Goal: Navigation & Orientation: Find specific page/section

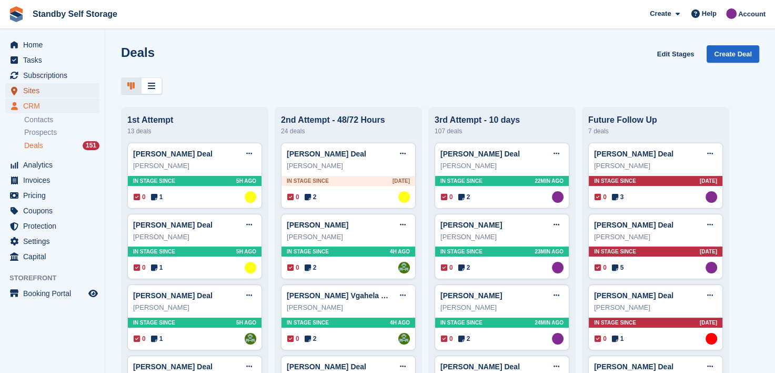
drag, startPoint x: 0, startPoint y: 0, endPoint x: 33, endPoint y: 90, distance: 95.9
click at [33, 90] on span "Sites" at bounding box center [54, 90] width 63 height 15
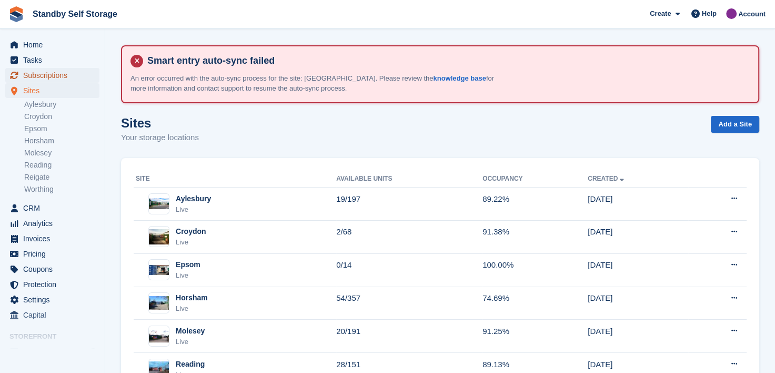
click at [43, 75] on span "Subscriptions" at bounding box center [54, 75] width 63 height 15
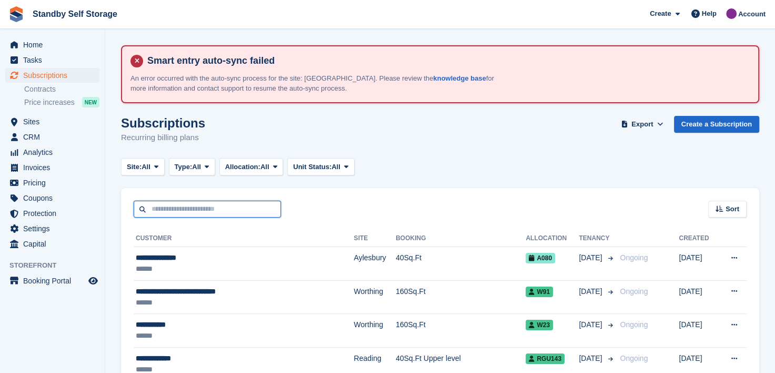
click at [184, 208] on input "text" at bounding box center [207, 209] width 147 height 17
type input "***"
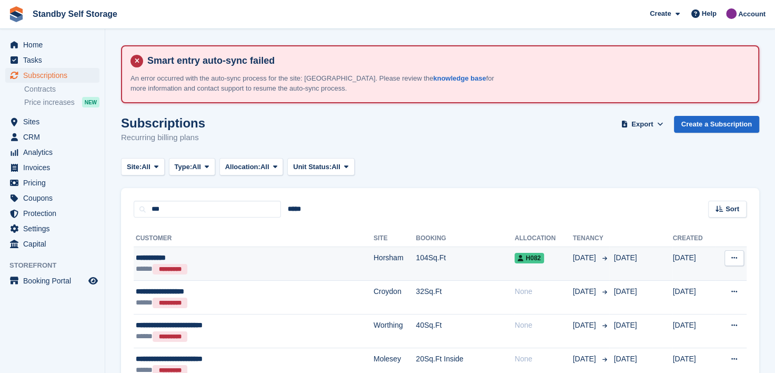
click at [151, 257] on div "**********" at bounding box center [219, 257] width 167 height 11
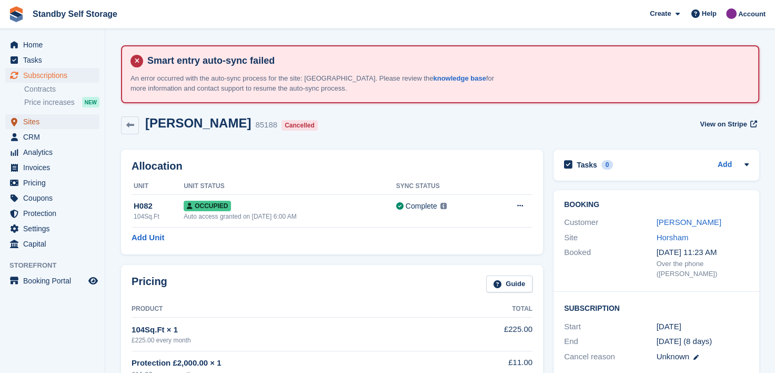
click at [32, 126] on span "Sites" at bounding box center [54, 121] width 63 height 15
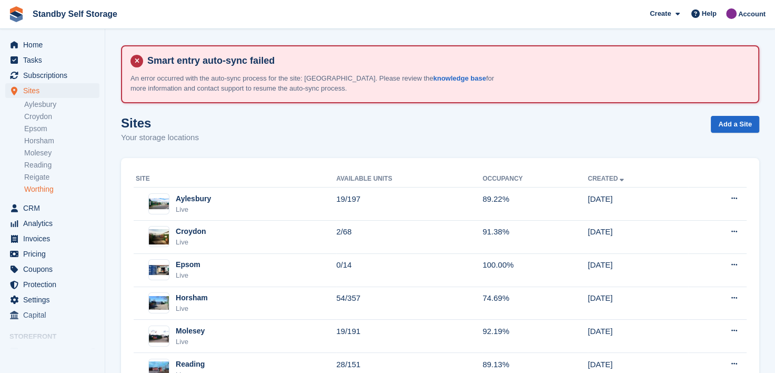
click at [42, 187] on link "Worthing" at bounding box center [61, 189] width 75 height 10
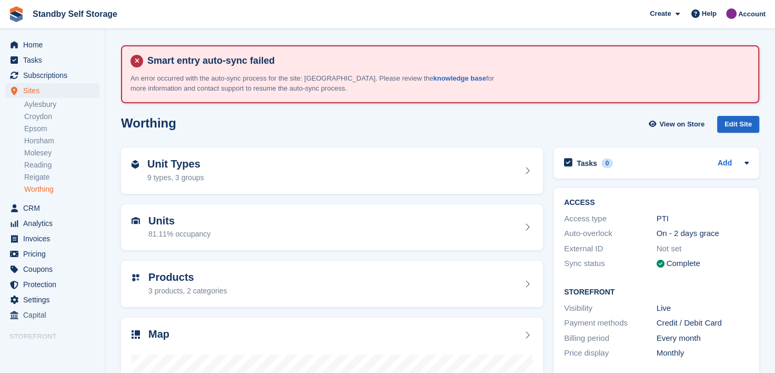
click at [36, 189] on link "Worthing" at bounding box center [61, 189] width 75 height 10
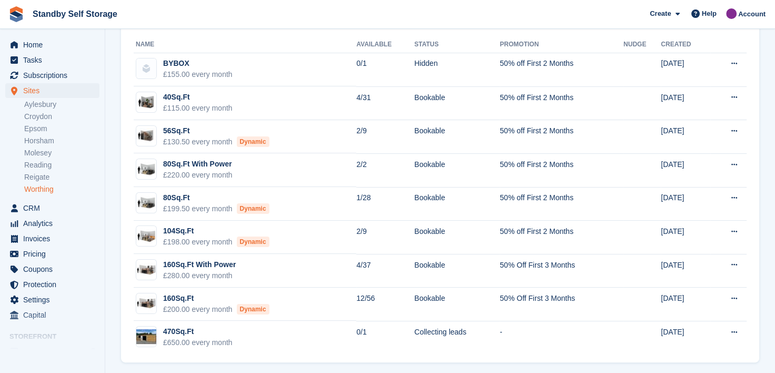
scroll to position [128, 0]
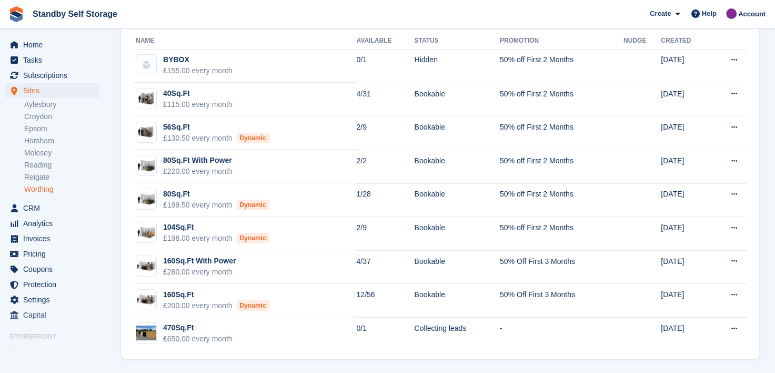
click at [37, 188] on link "Worthing" at bounding box center [61, 189] width 75 height 10
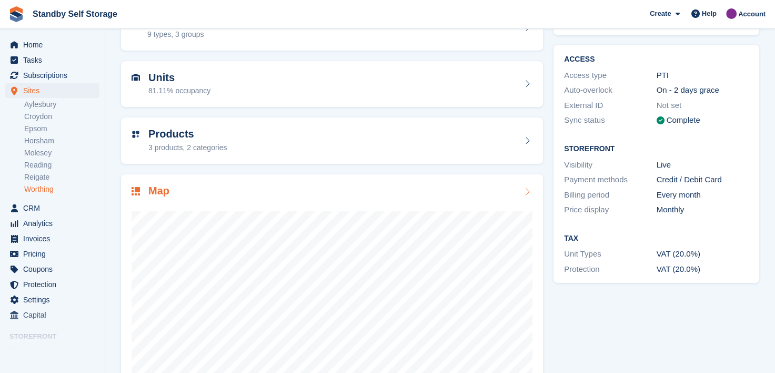
scroll to position [158, 0]
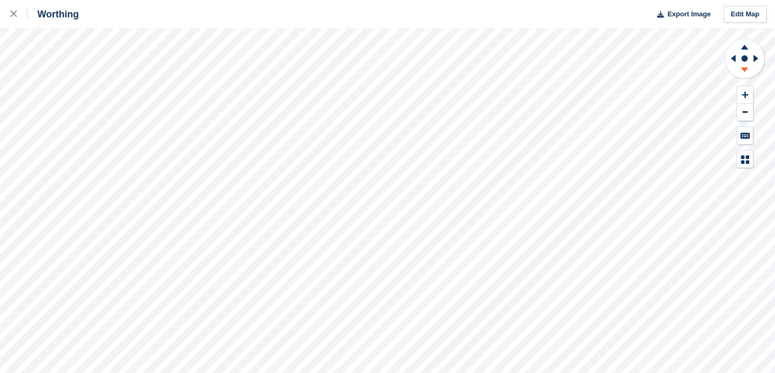
click at [744, 70] on icon at bounding box center [744, 69] width 7 height 5
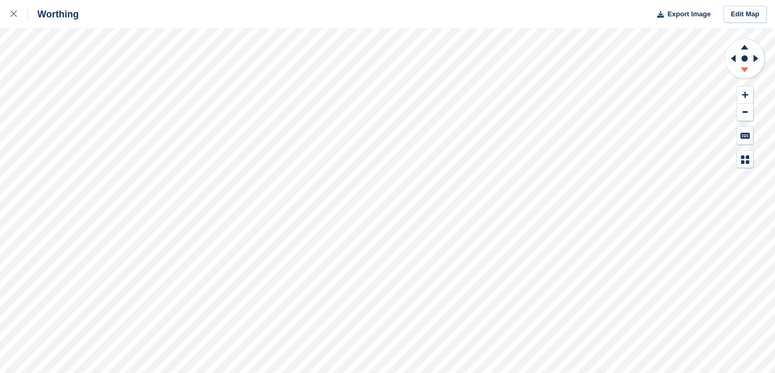
click at [744, 70] on icon at bounding box center [744, 69] width 7 height 5
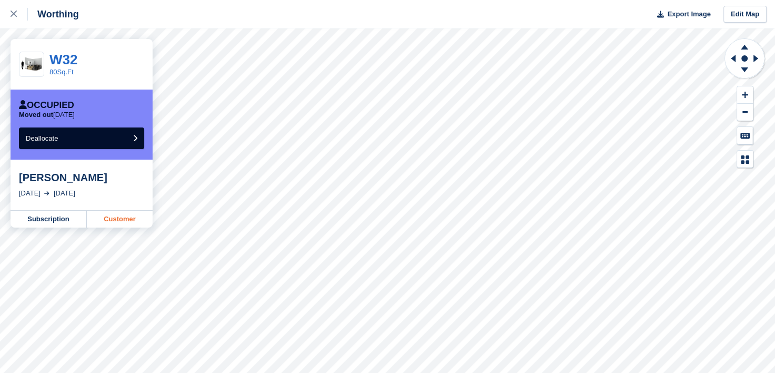
click at [115, 224] on link "Customer" at bounding box center [120, 219] width 66 height 17
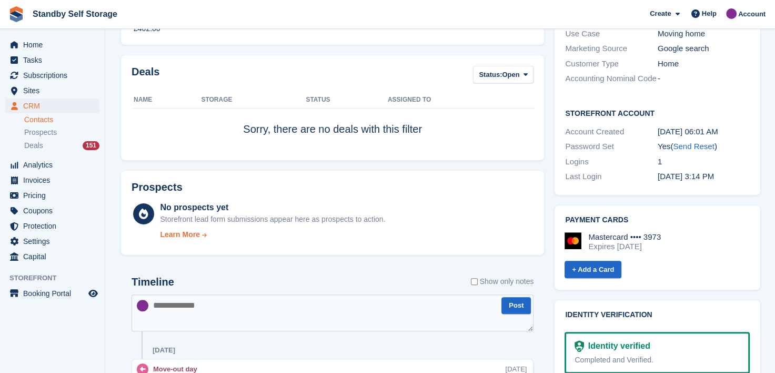
scroll to position [421, 0]
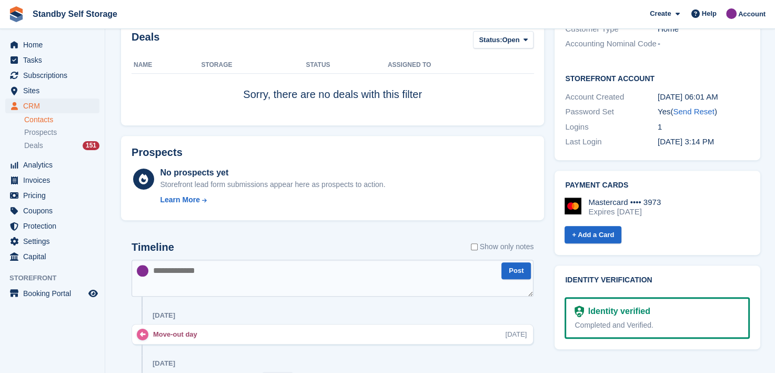
click at [214, 278] on textarea at bounding box center [333, 277] width 402 height 37
type textarea "**********"
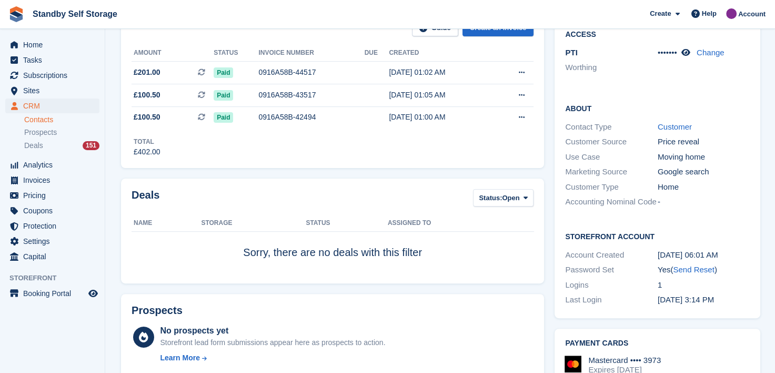
scroll to position [105, 0]
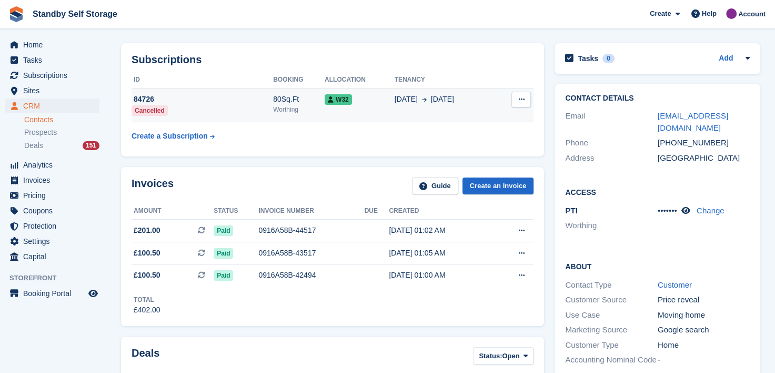
click at [518, 99] on icon at bounding box center [521, 99] width 6 height 7
click at [467, 99] on div "[DATE] Aug" at bounding box center [446, 99] width 102 height 11
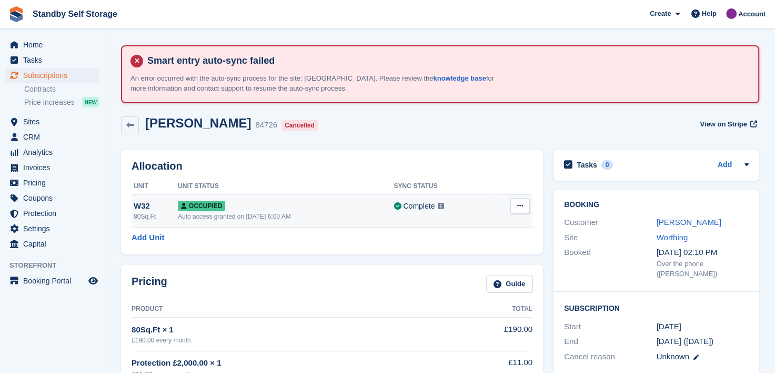
click at [525, 204] on button at bounding box center [520, 206] width 19 height 16
click at [448, 249] on p "Deallocate" at bounding box center [480, 249] width 92 height 14
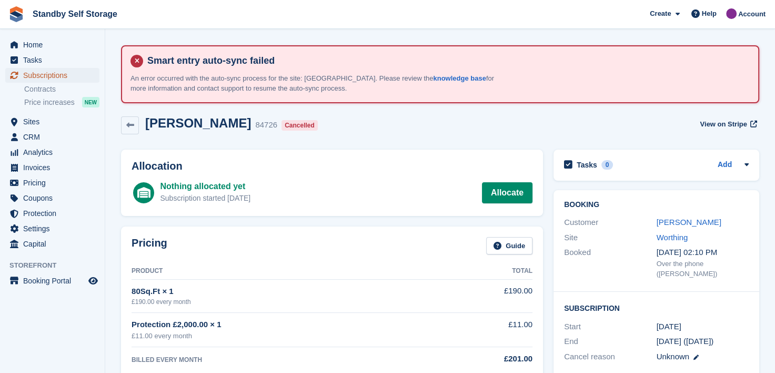
click at [36, 75] on span "Subscriptions" at bounding box center [54, 75] width 63 height 15
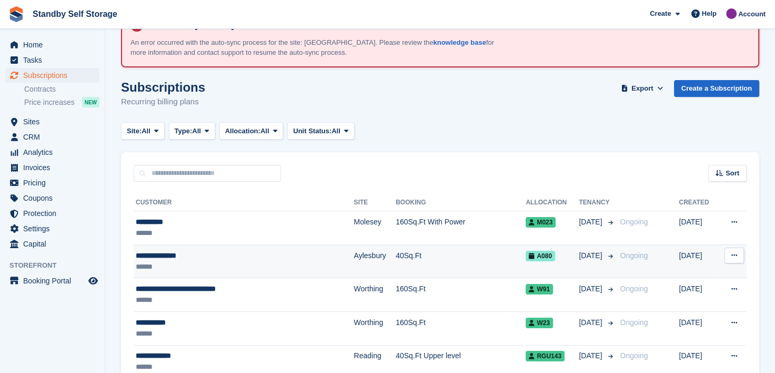
scroll to position [53, 0]
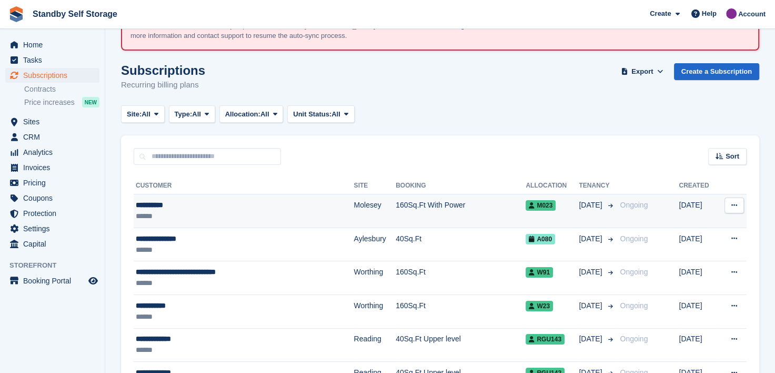
click at [147, 204] on div "**********" at bounding box center [219, 204] width 167 height 11
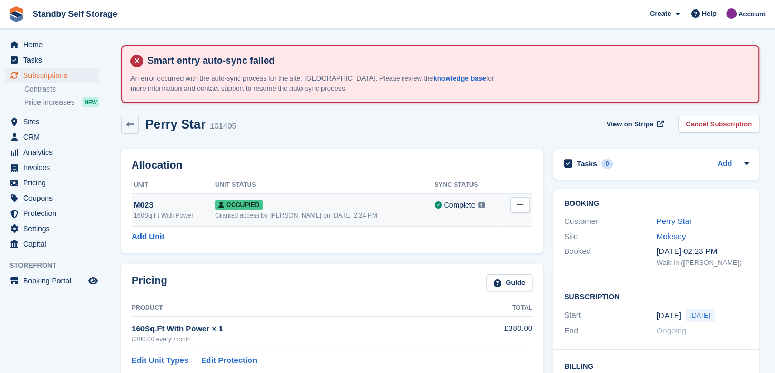
click at [179, 204] on div "M023" at bounding box center [175, 205] width 82 height 12
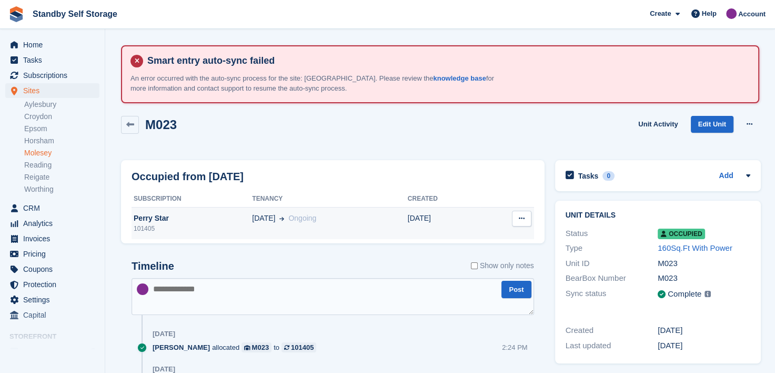
click at [193, 218] on div "Perry Star" at bounding box center [192, 218] width 121 height 11
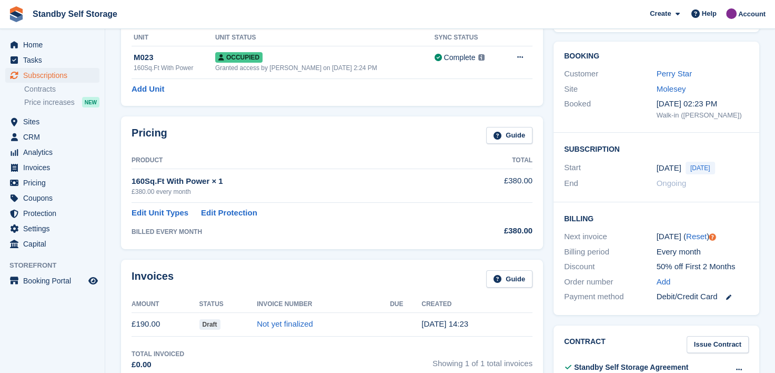
scroll to position [123, 0]
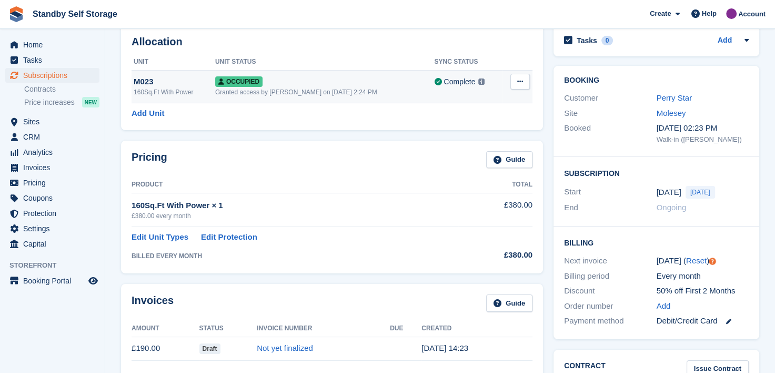
click at [193, 81] on div "M023" at bounding box center [175, 82] width 82 height 12
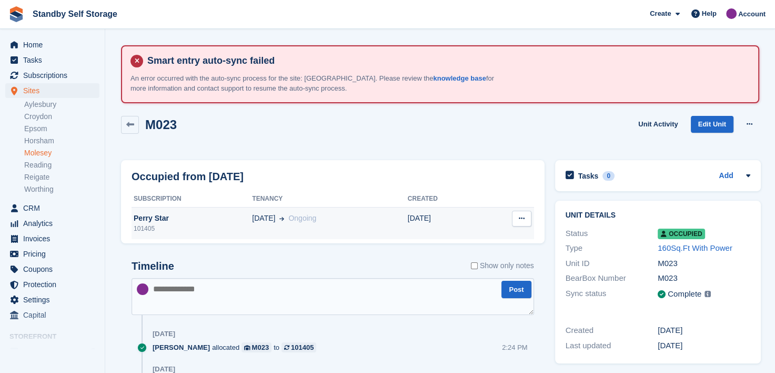
click at [197, 227] on div "101405" at bounding box center [192, 228] width 121 height 9
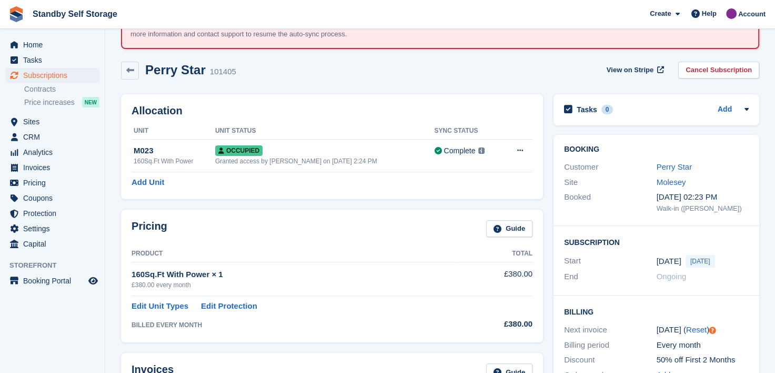
scroll to position [53, 0]
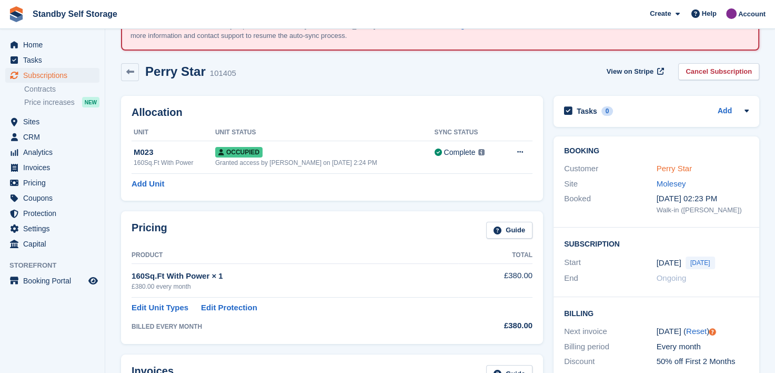
click at [669, 165] on link "Perry Star" at bounding box center [675, 168] width 36 height 9
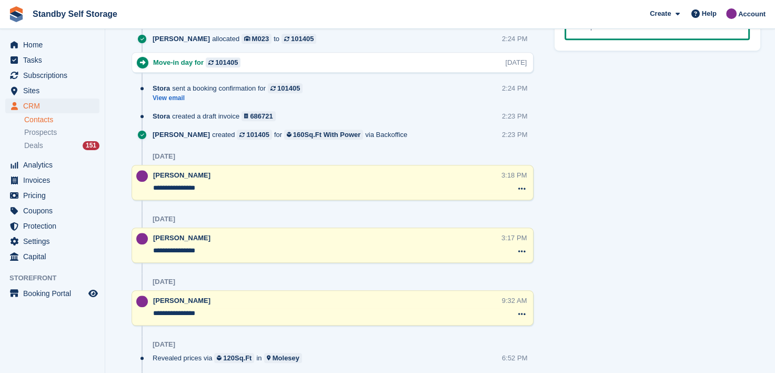
scroll to position [451, 0]
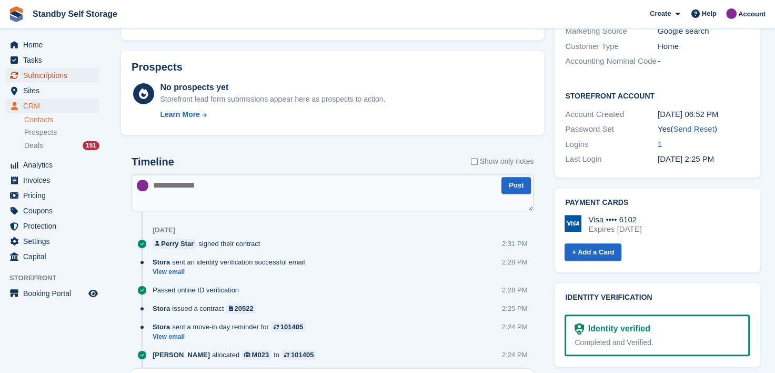
click at [40, 75] on span "Subscriptions" at bounding box center [54, 75] width 63 height 15
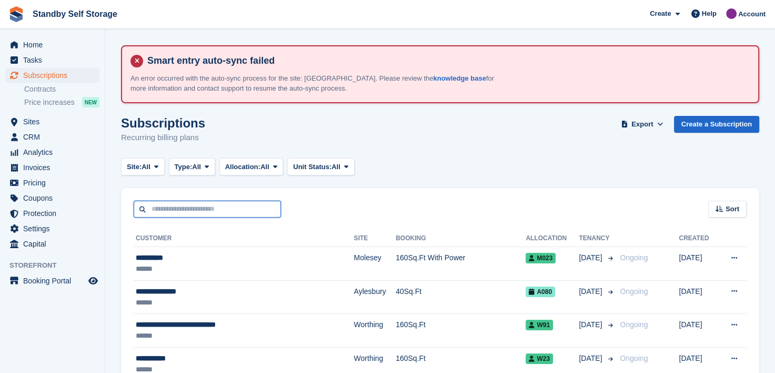
click at [166, 209] on input "text" at bounding box center [207, 209] width 147 height 17
type input "*******"
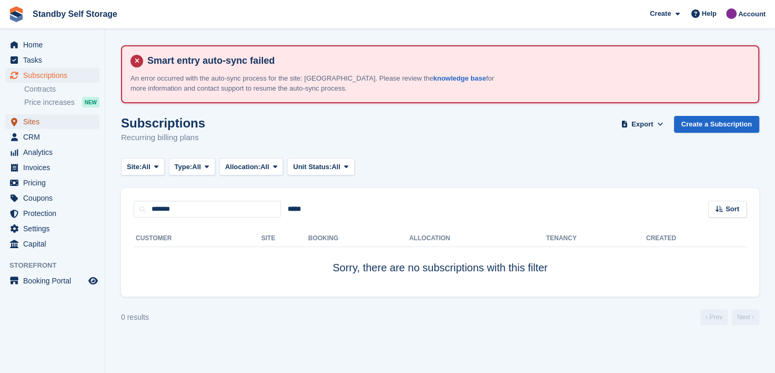
click at [32, 125] on span "Sites" at bounding box center [54, 121] width 63 height 15
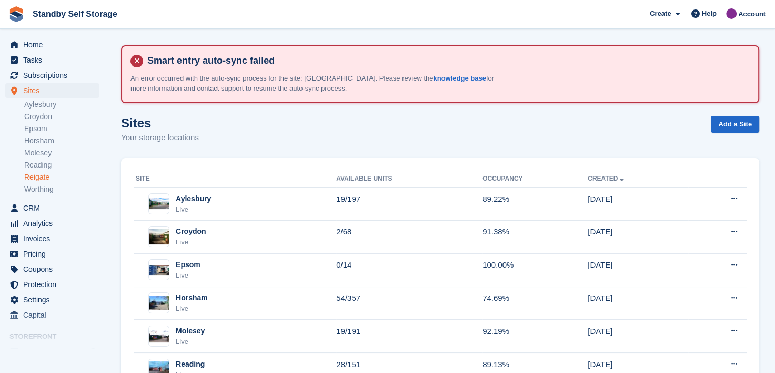
click at [32, 178] on link "Reigate" at bounding box center [61, 177] width 75 height 10
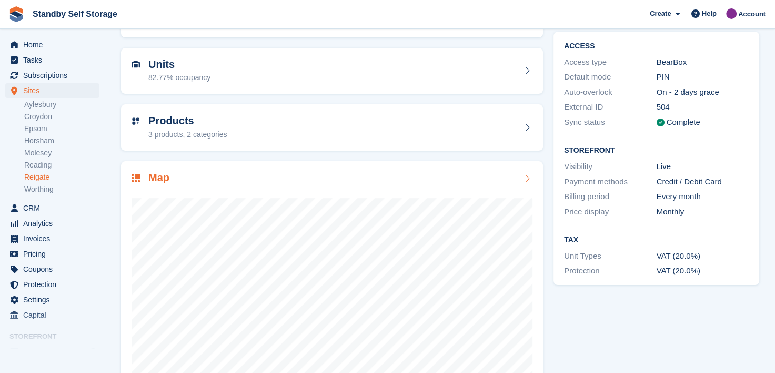
scroll to position [202, 0]
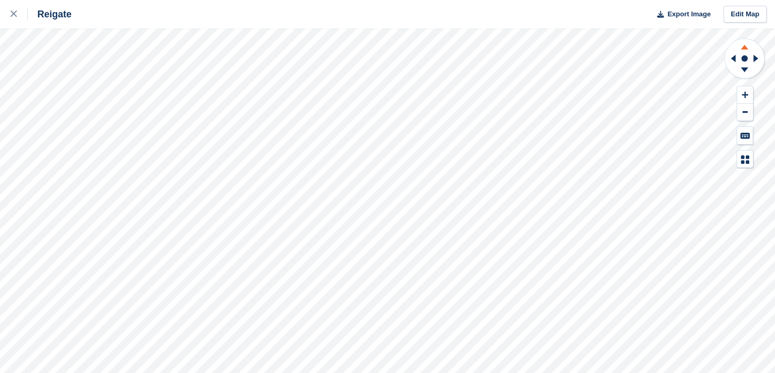
click at [743, 47] on icon at bounding box center [744, 47] width 7 height 5
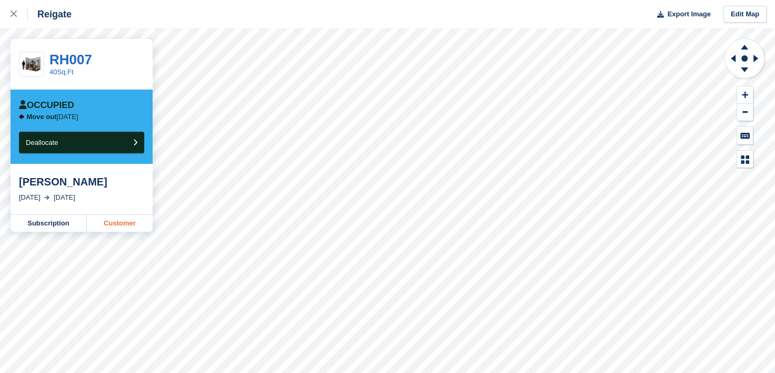
click at [118, 225] on link "Customer" at bounding box center [120, 223] width 66 height 17
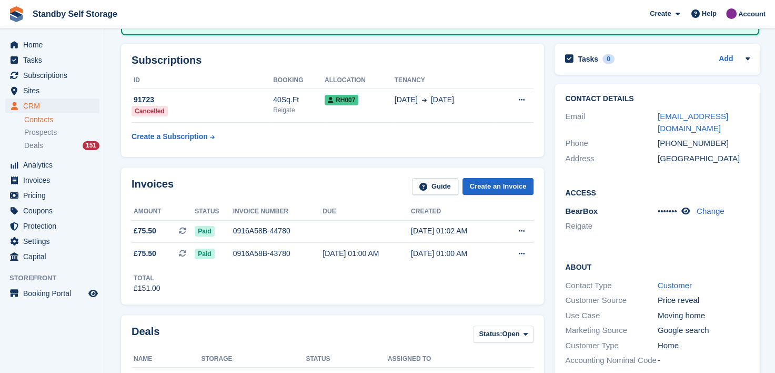
scroll to position [211, 0]
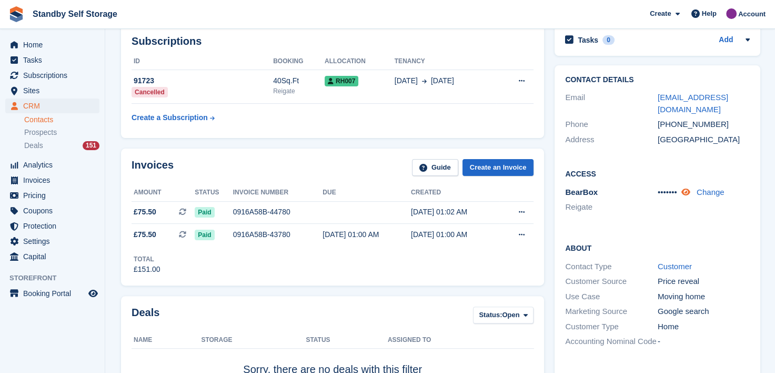
click at [688, 188] on icon at bounding box center [686, 192] width 9 height 8
click at [30, 91] on span "Sites" at bounding box center [54, 90] width 63 height 15
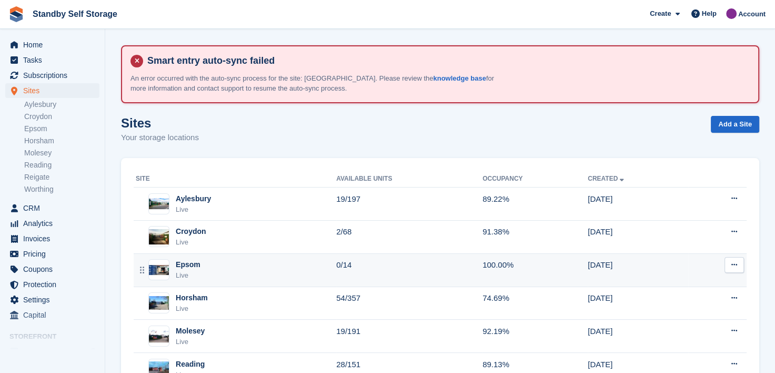
click at [196, 265] on div "Epsom" at bounding box center [188, 264] width 25 height 11
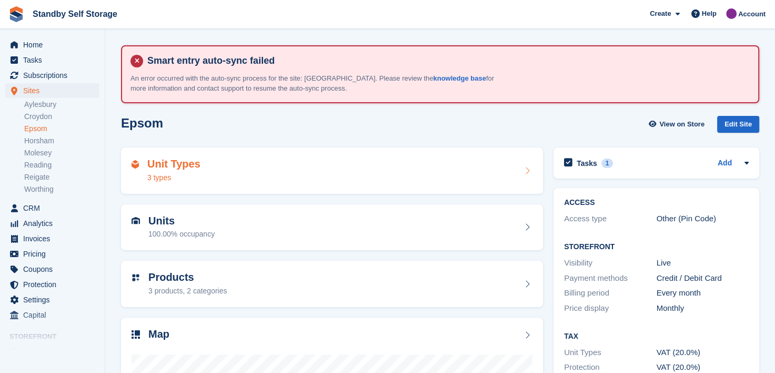
click at [231, 168] on div "Unit Types 3 types" at bounding box center [332, 170] width 401 height 25
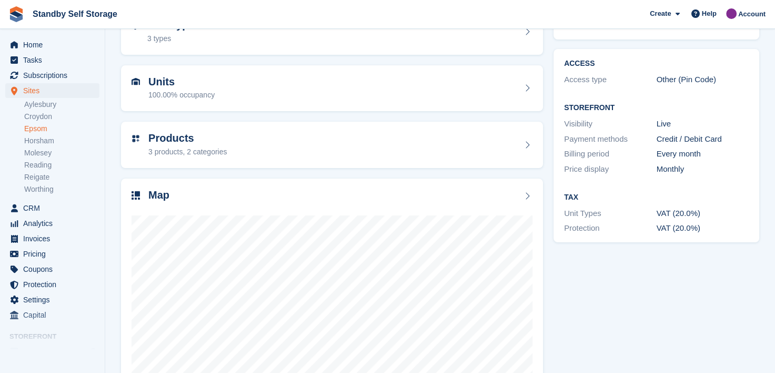
scroll to position [202, 0]
